Goal: Navigation & Orientation: Understand site structure

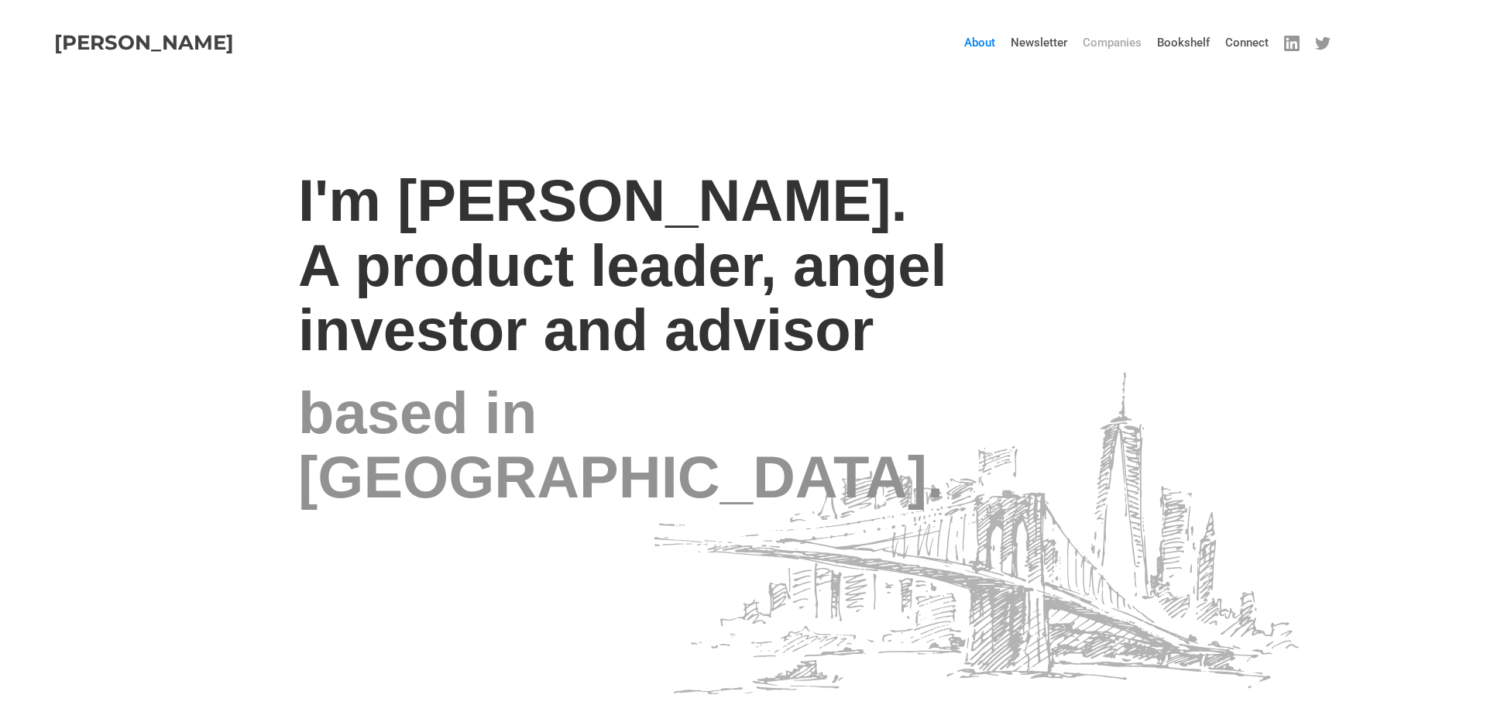
click at [1120, 39] on link "Companies" at bounding box center [1112, 42] width 74 height 46
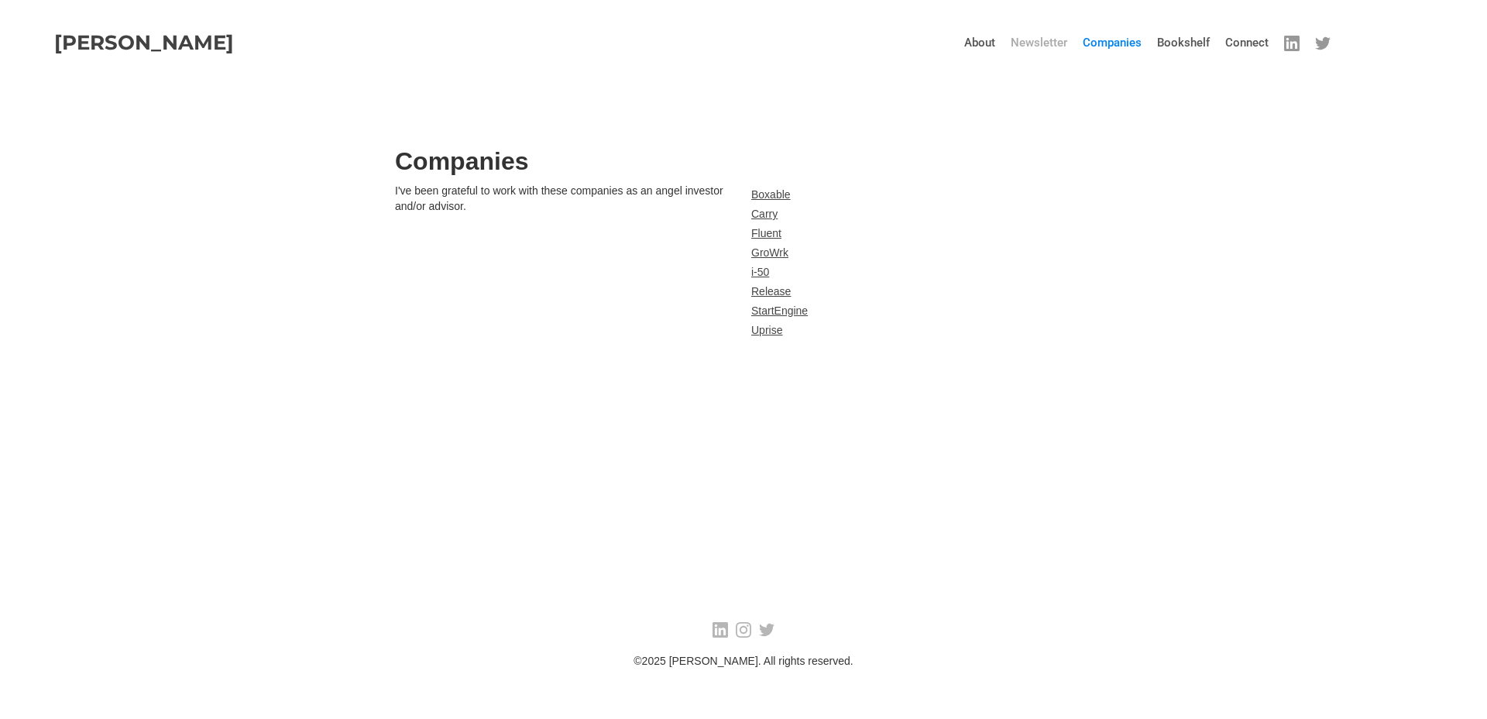
click at [1053, 42] on link "Newsletter" at bounding box center [1039, 42] width 72 height 46
click at [1198, 42] on link "Bookshelf" at bounding box center [1184, 42] width 68 height 46
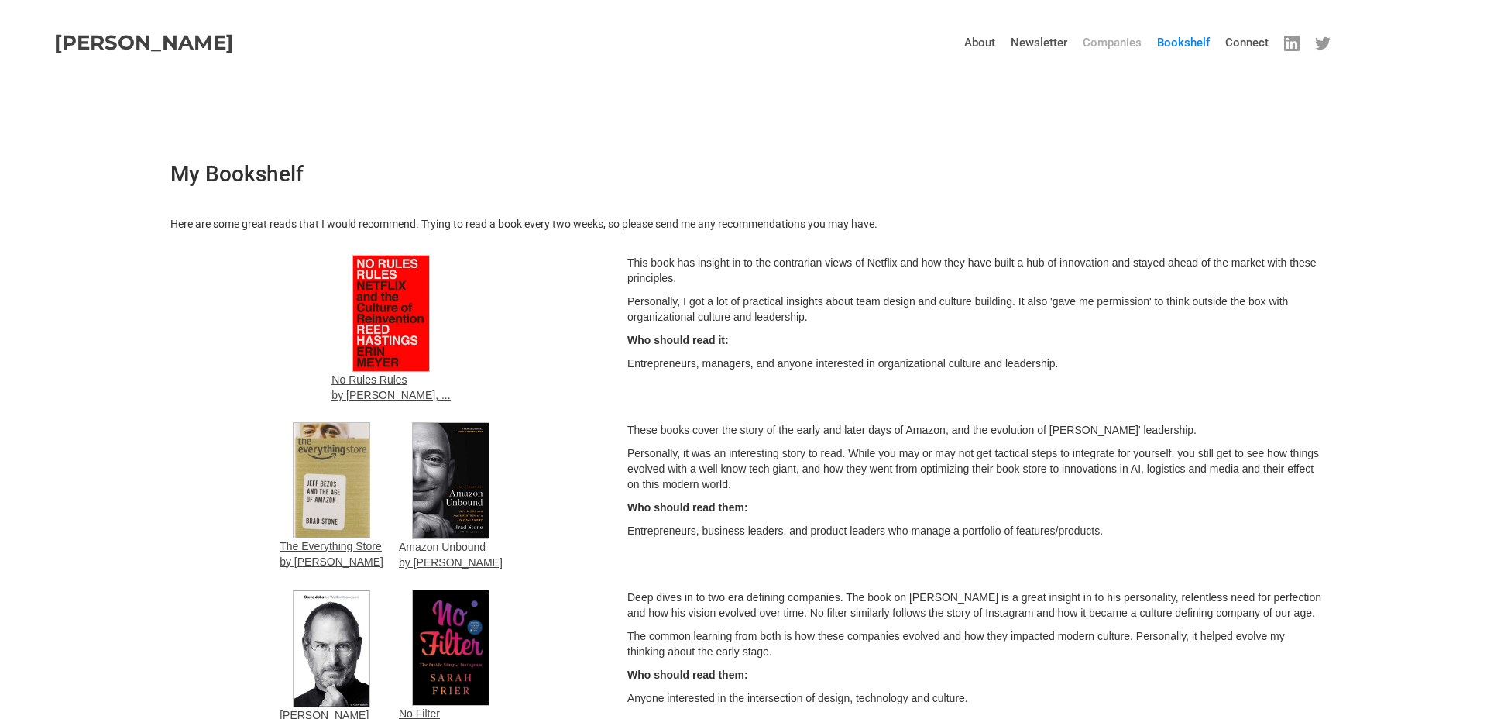
click at [1118, 41] on link "Companies" at bounding box center [1112, 42] width 74 height 46
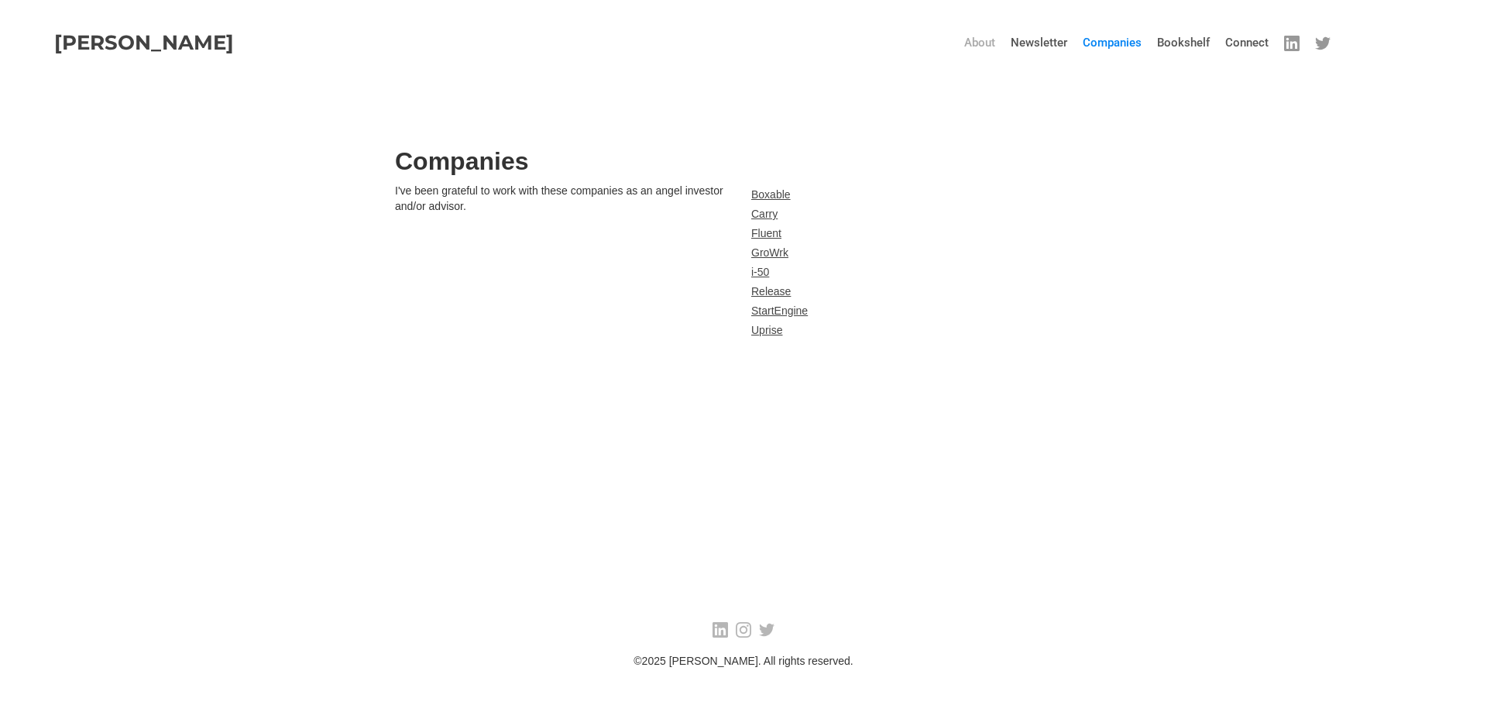
click at [989, 44] on link "About" at bounding box center [980, 42] width 46 height 46
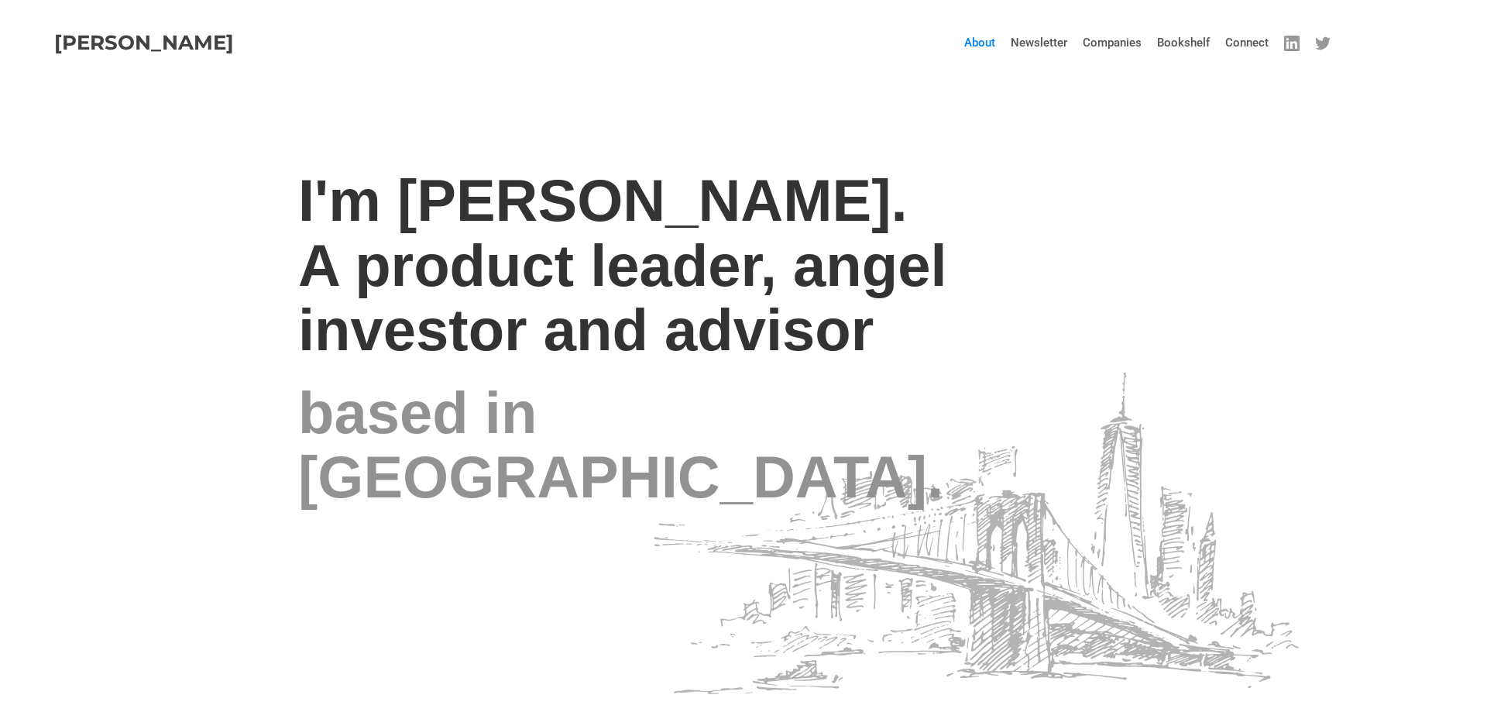
click at [162, 50] on strong "[PERSON_NAME]" at bounding box center [144, 42] width 180 height 25
